Goal: Transaction & Acquisition: Download file/media

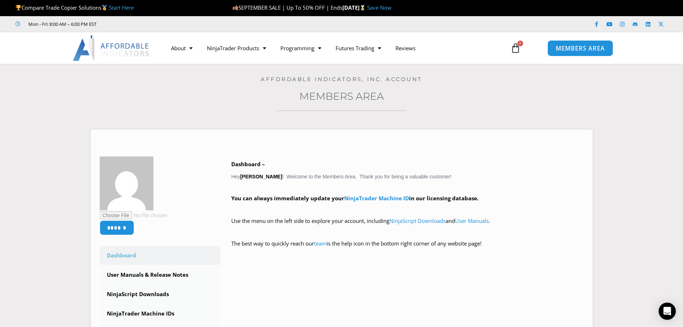
click at [574, 50] on span "MEMBERS AREA" at bounding box center [580, 48] width 49 height 6
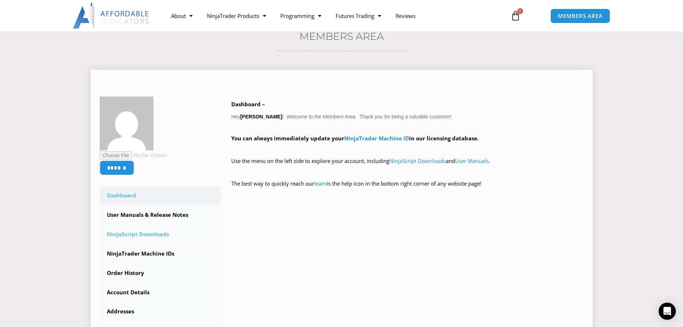
scroll to position [119, 0]
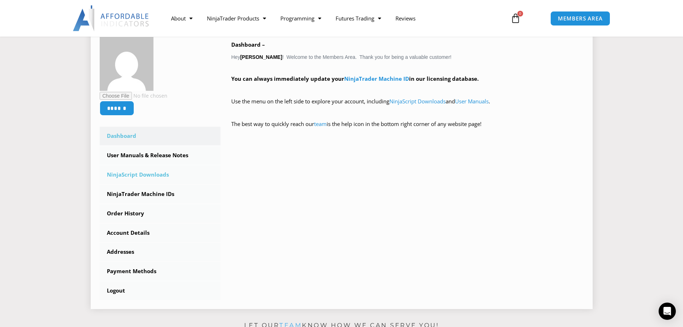
click at [155, 174] on link "NinjaScript Downloads" at bounding box center [160, 174] width 121 height 19
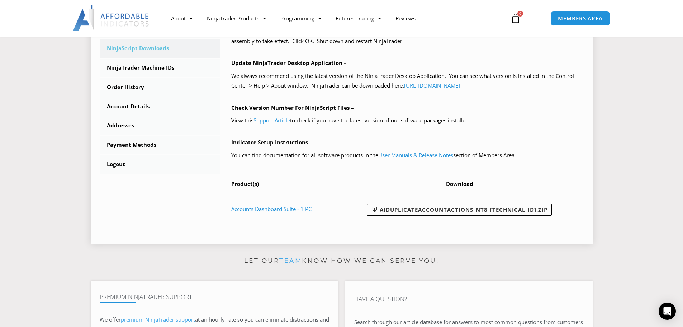
scroll to position [239, 0]
click at [453, 207] on link "AIDuplicateAccountActions_NT8_25.9.24.1.zip" at bounding box center [459, 209] width 185 height 12
